Goal: Information Seeking & Learning: Learn about a topic

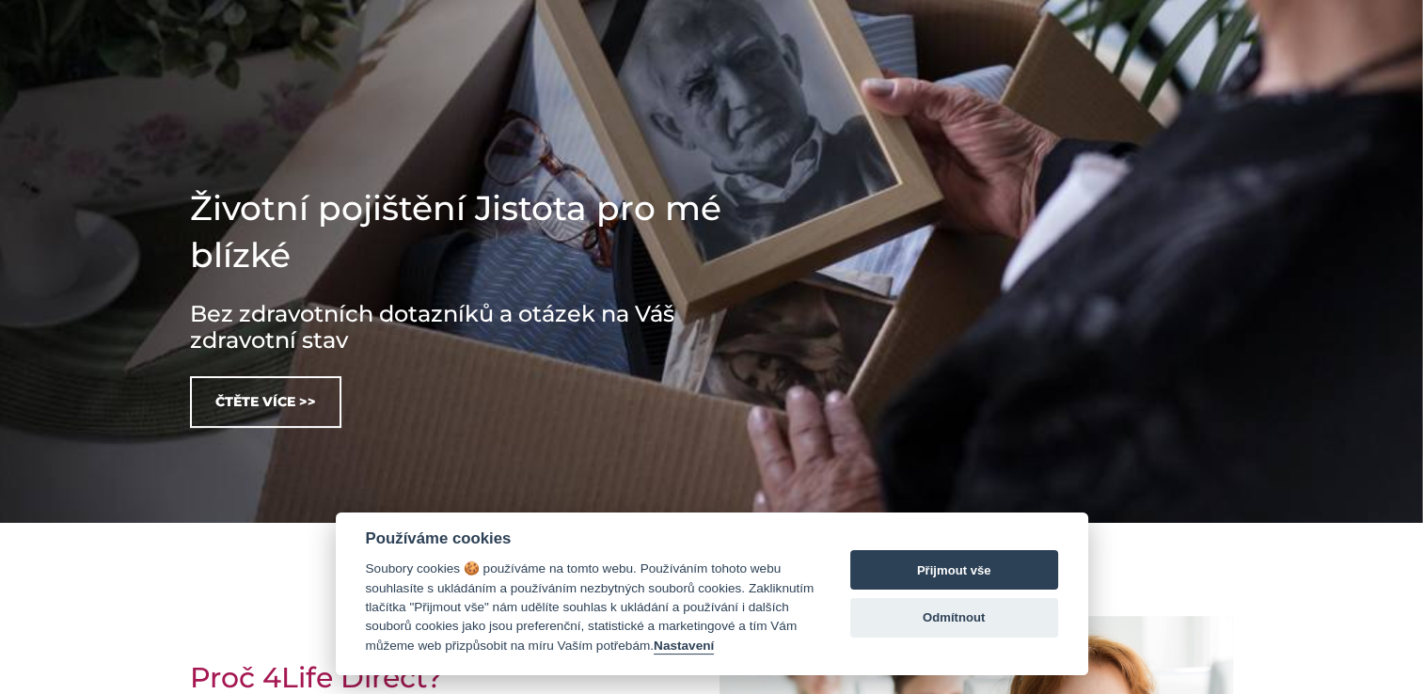
scroll to position [331, 0]
click at [925, 582] on button "Přijmout vše" at bounding box center [954, 569] width 208 height 39
checkbox input "true"
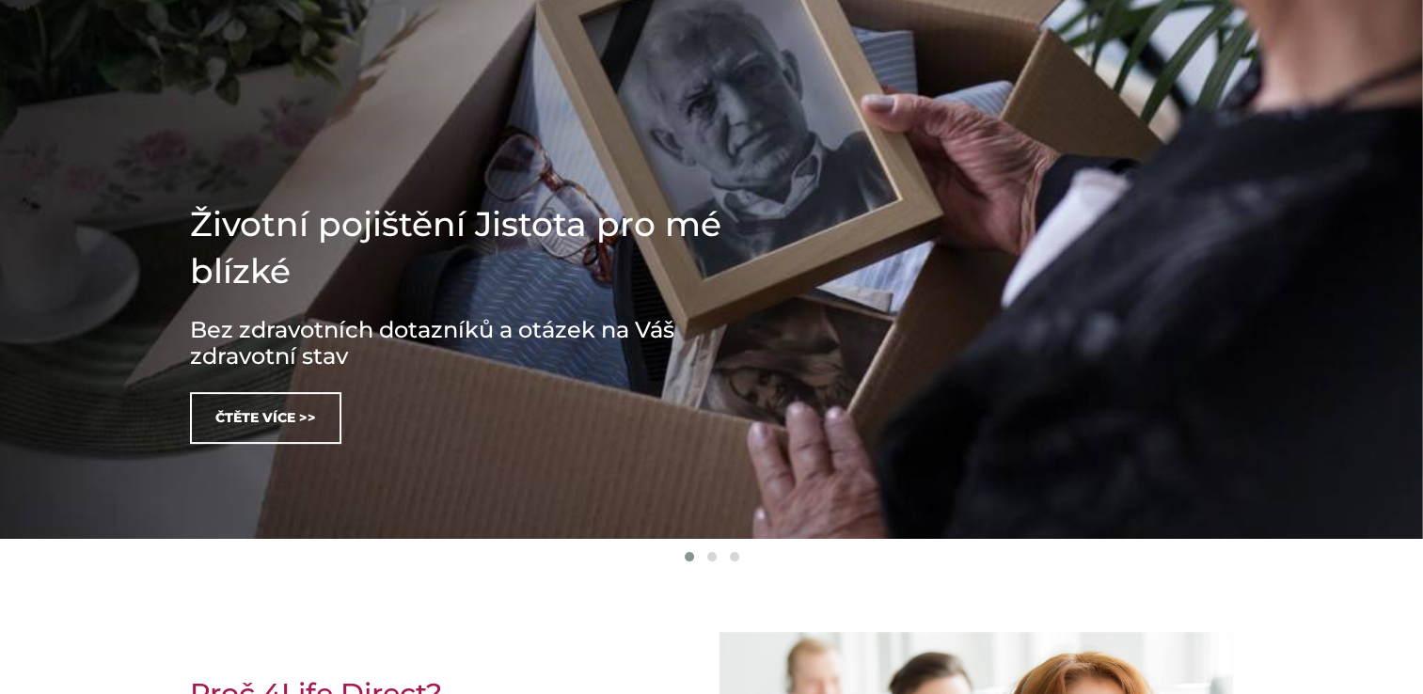
scroll to position [314, 0]
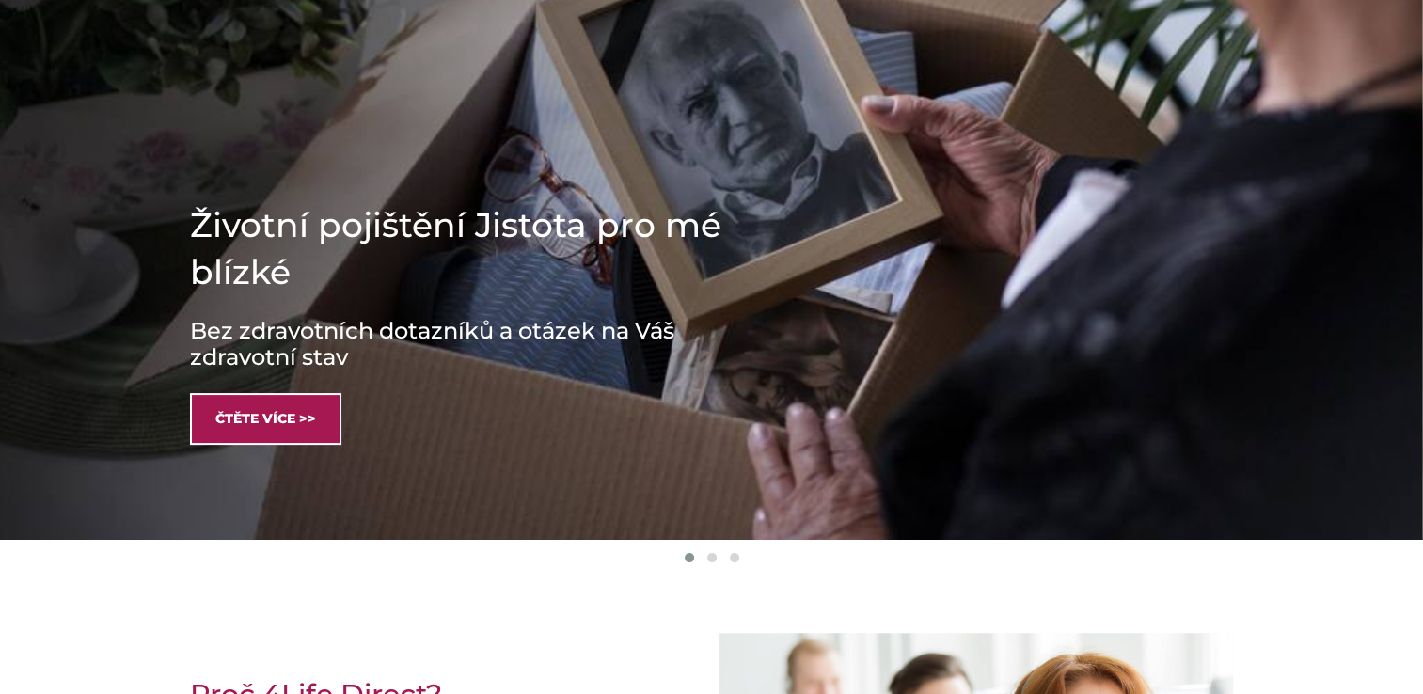
click at [242, 413] on link "Čtěte více >>" at bounding box center [265, 419] width 151 height 52
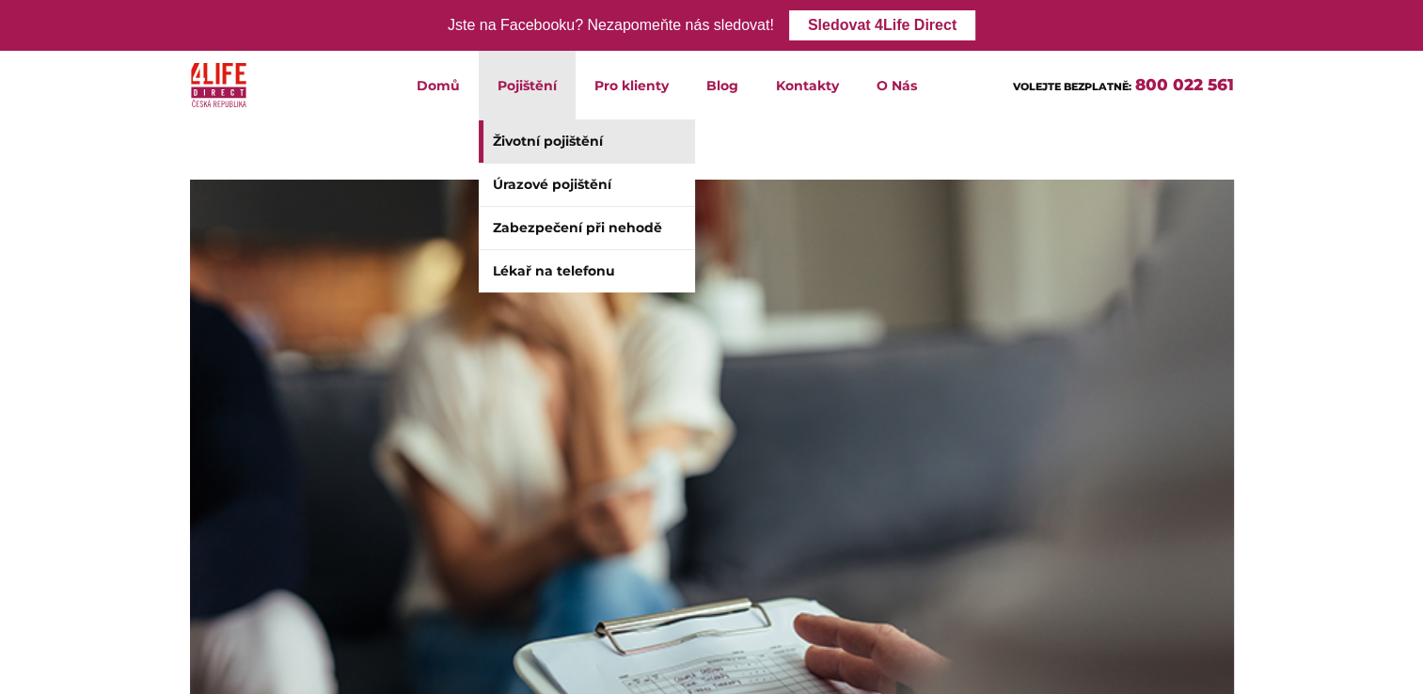
click at [547, 137] on link "Životní pojištění" at bounding box center [587, 141] width 216 height 42
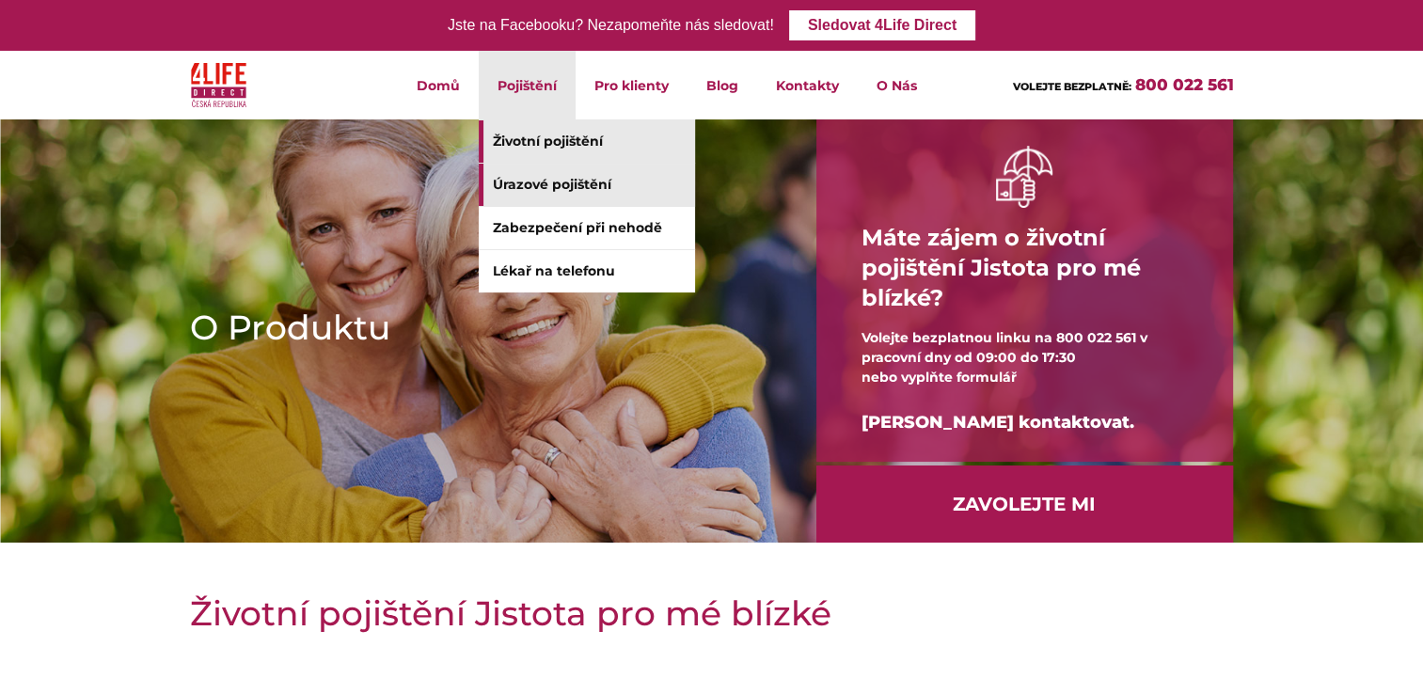
click at [536, 178] on link "Úrazové pojištění" at bounding box center [587, 185] width 216 height 42
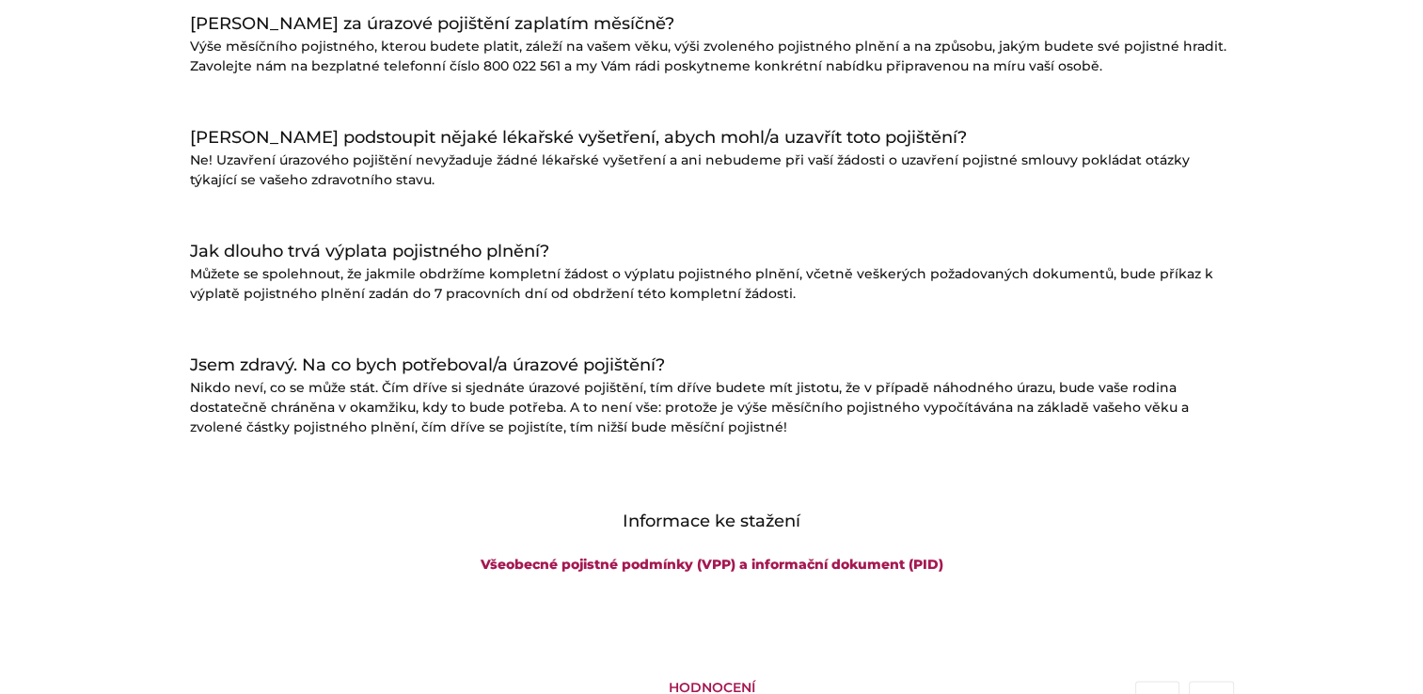
scroll to position [2331, 0]
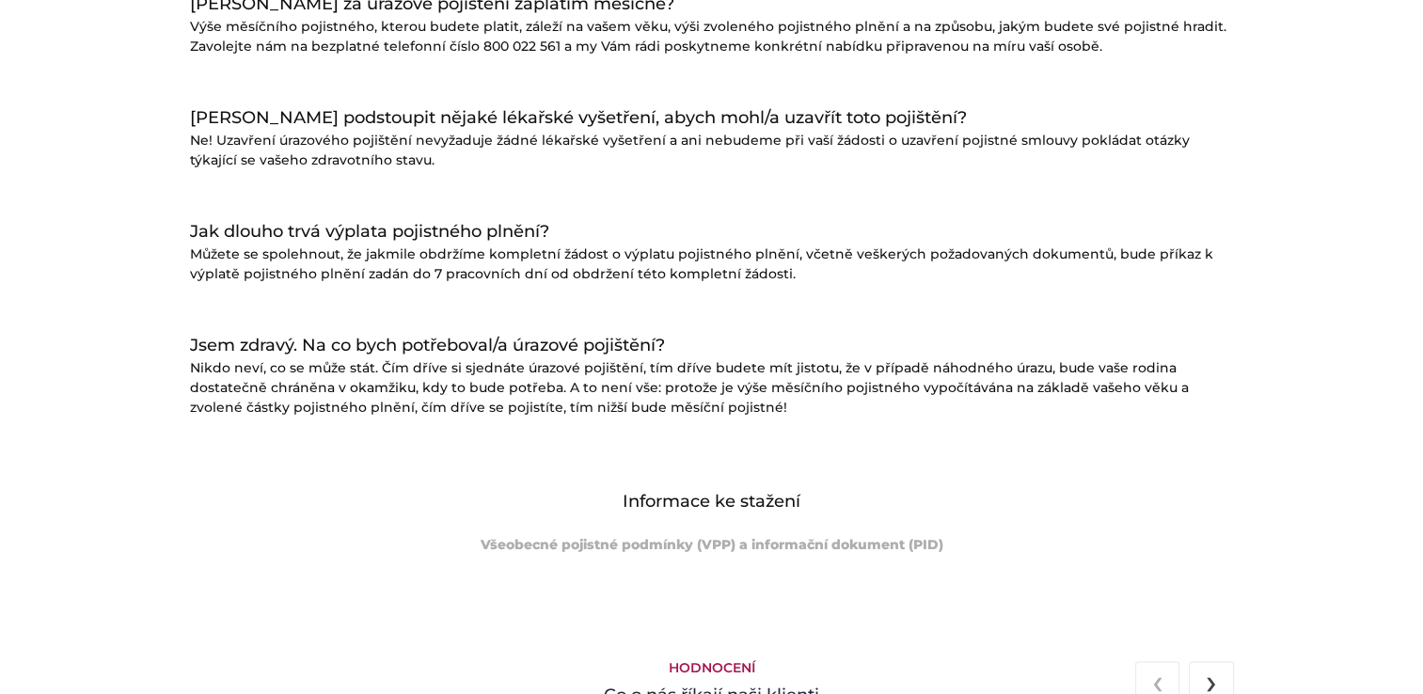
click at [786, 536] on link "Všeobecné pojistné podmínky (VPP) a informační dokument (PID)" at bounding box center [711, 544] width 463 height 17
click at [1182, 329] on div at bounding box center [712, 316] width 1044 height 34
